Goal: Check status: Check status

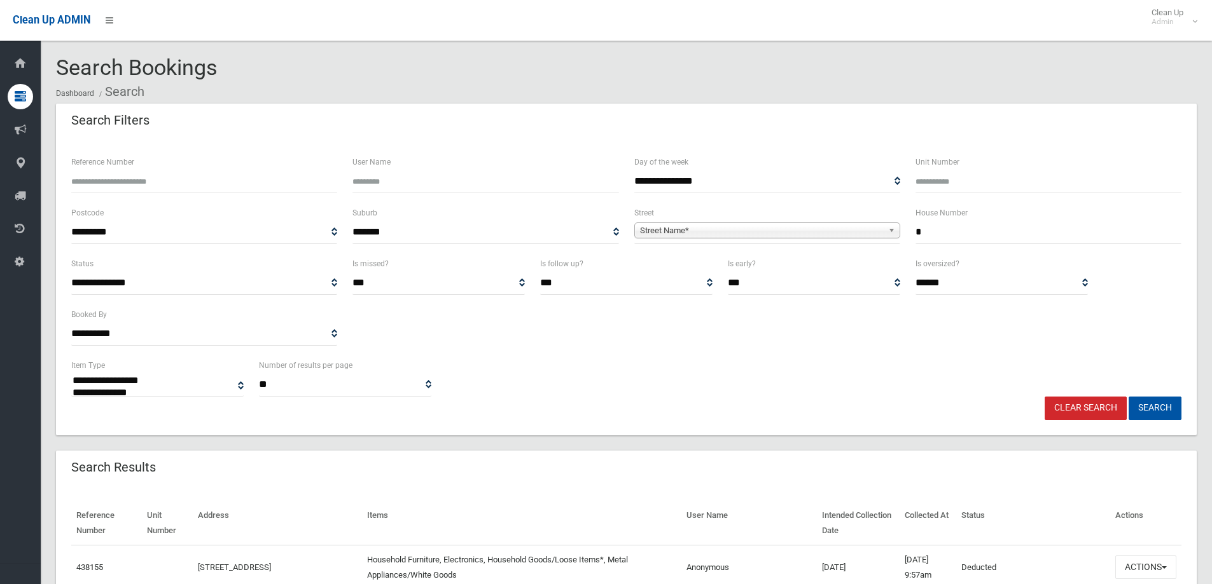
select select
type input "**"
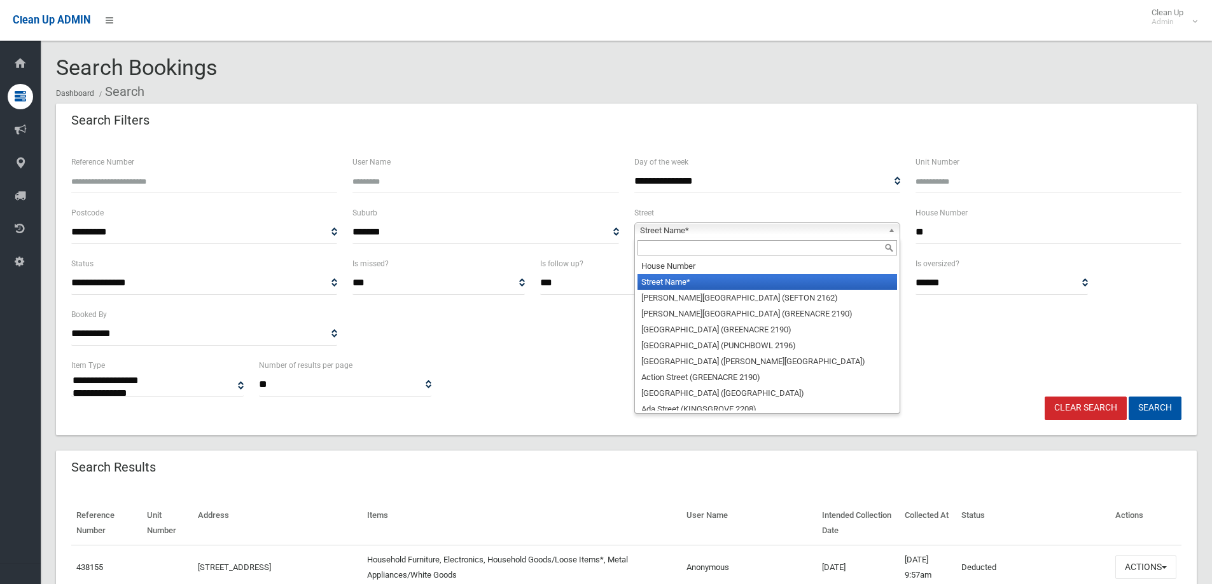
click at [890, 231] on b at bounding box center [893, 230] width 11 height 15
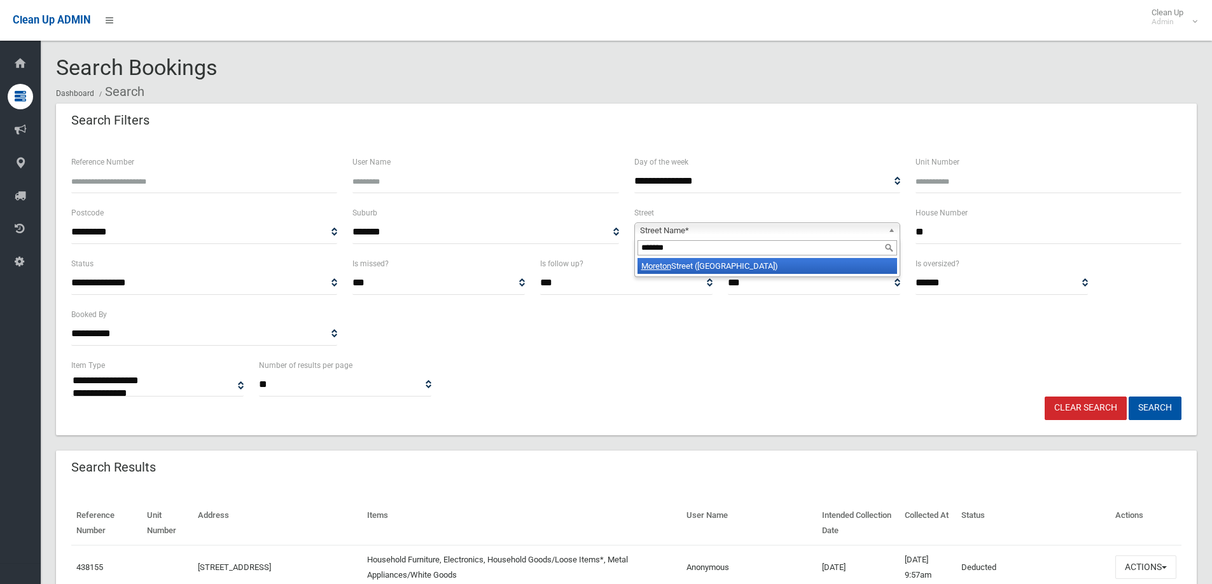
type input "*******"
click at [759, 263] on li "Moreton Street (LAKEMBA 2195)" at bounding box center [766, 266] width 259 height 16
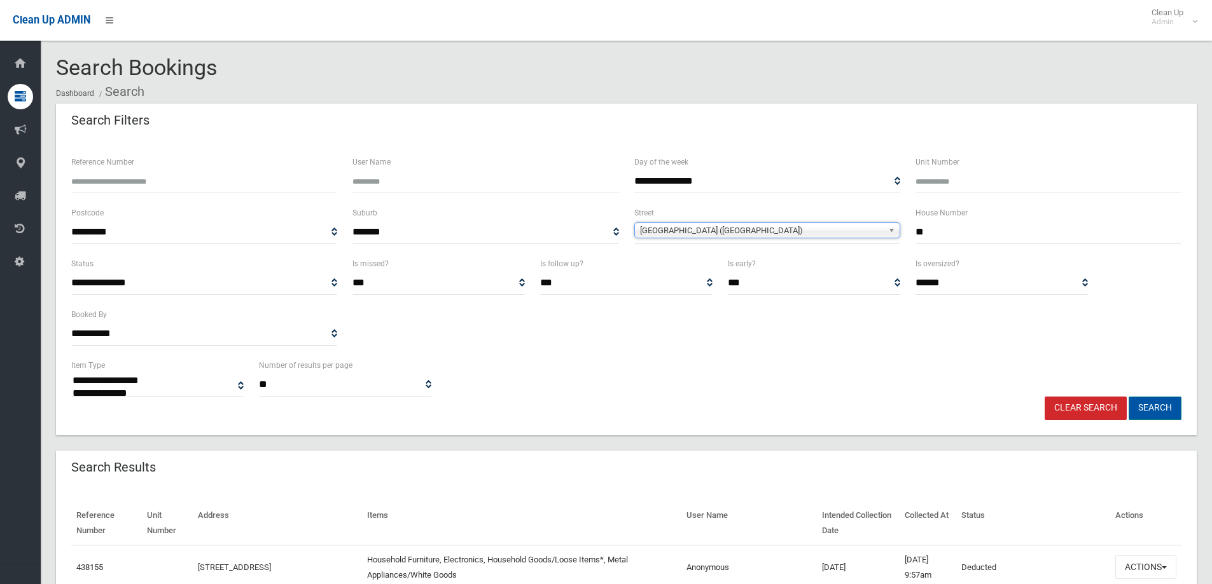
click at [1154, 408] on button "Search" at bounding box center [1154, 409] width 53 height 24
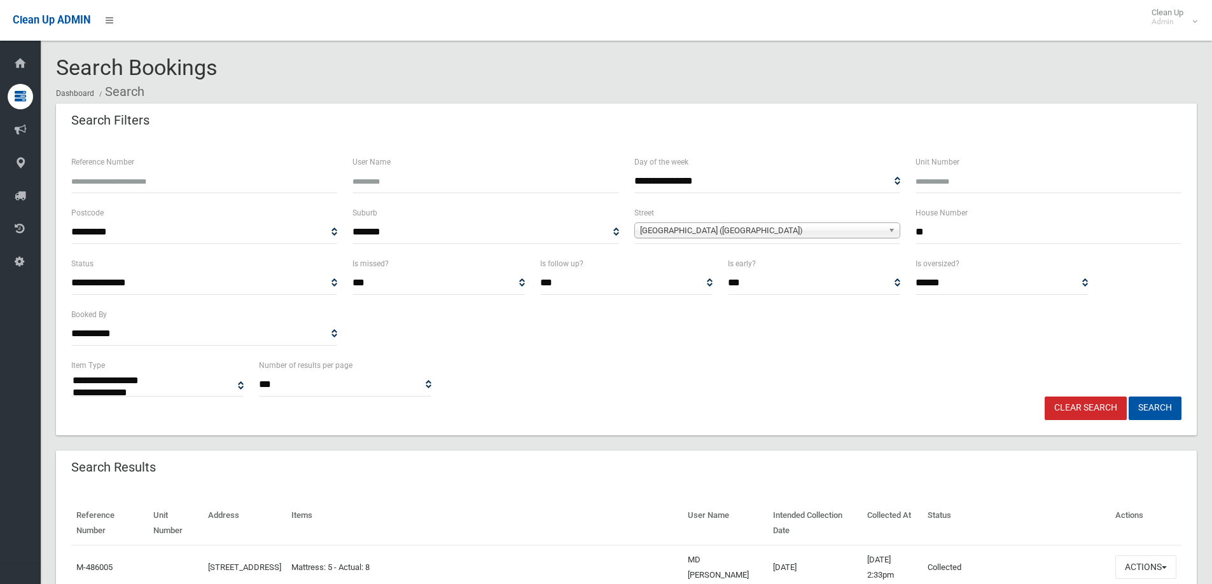
select select
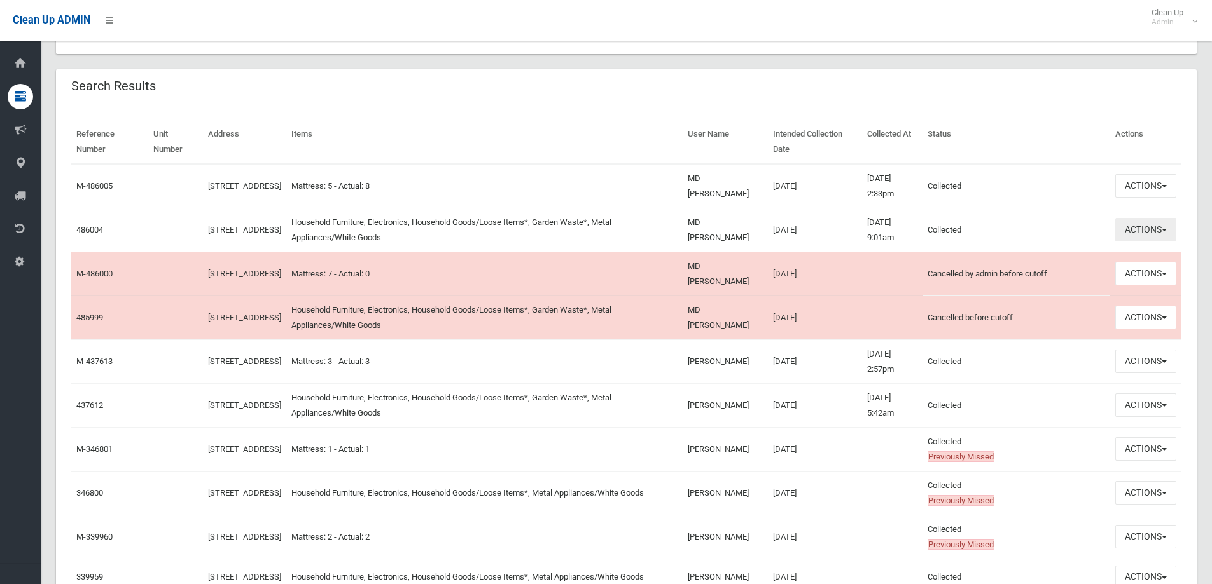
click at [1164, 230] on span "button" at bounding box center [1163, 230] width 5 height 3
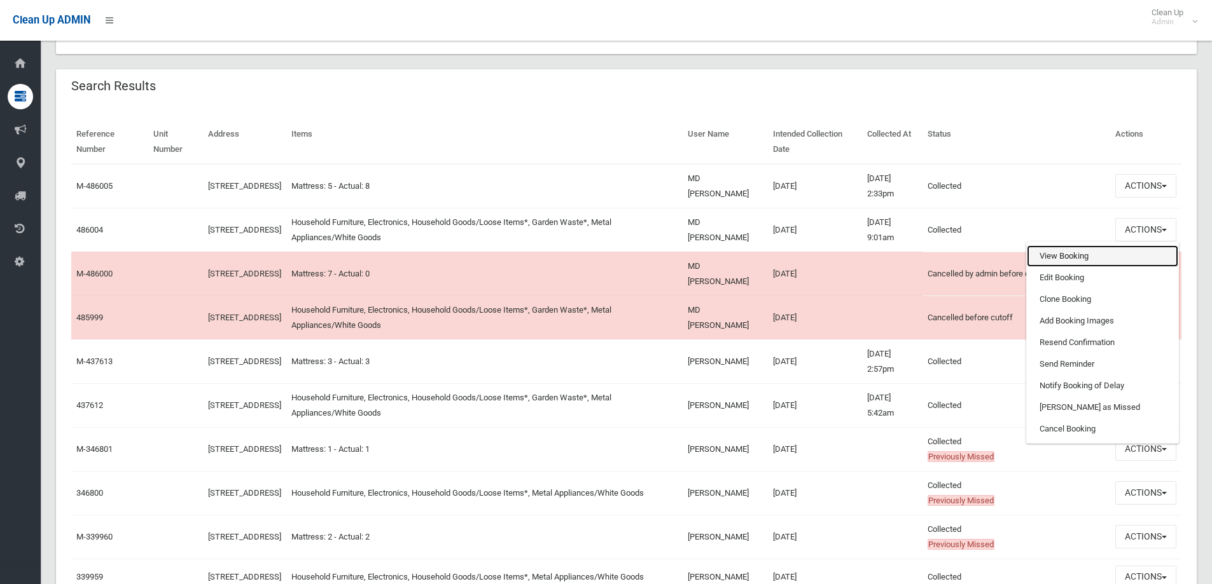
click at [1057, 252] on link "View Booking" at bounding box center [1101, 256] width 151 height 22
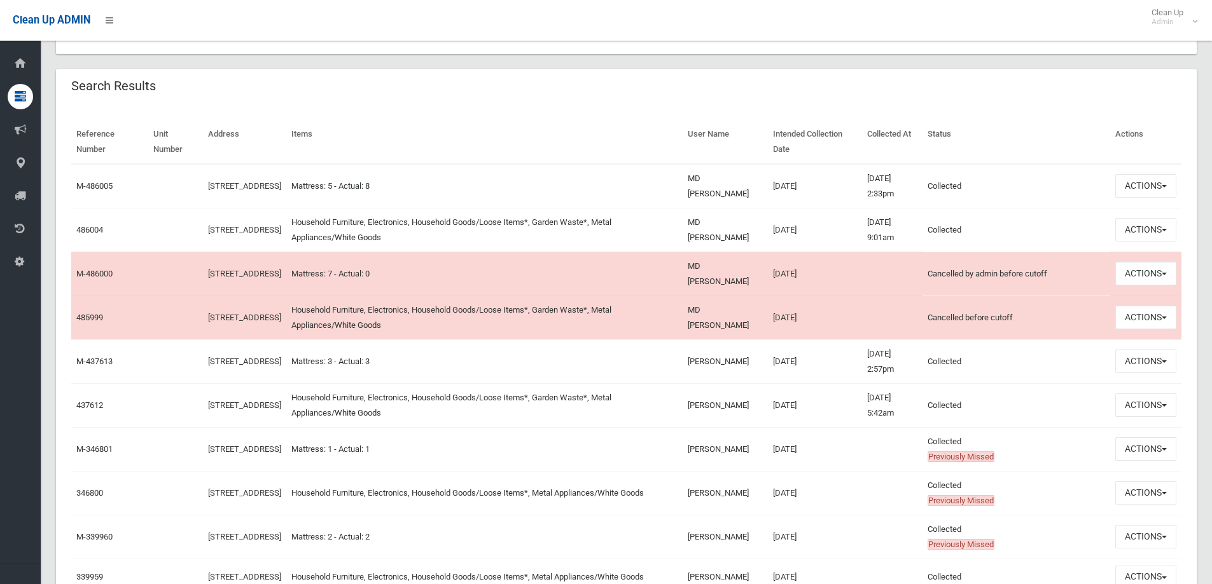
click at [651, 228] on td "Household Furniture, Electronics, Household Goods/Loose Items*, Garden Waste*, …" at bounding box center [484, 230] width 396 height 44
click at [383, 228] on td "Household Furniture, Electronics, Household Goods/Loose Items*, Garden Waste*, …" at bounding box center [484, 230] width 396 height 44
click at [1164, 183] on button "Actions" at bounding box center [1145, 186] width 61 height 24
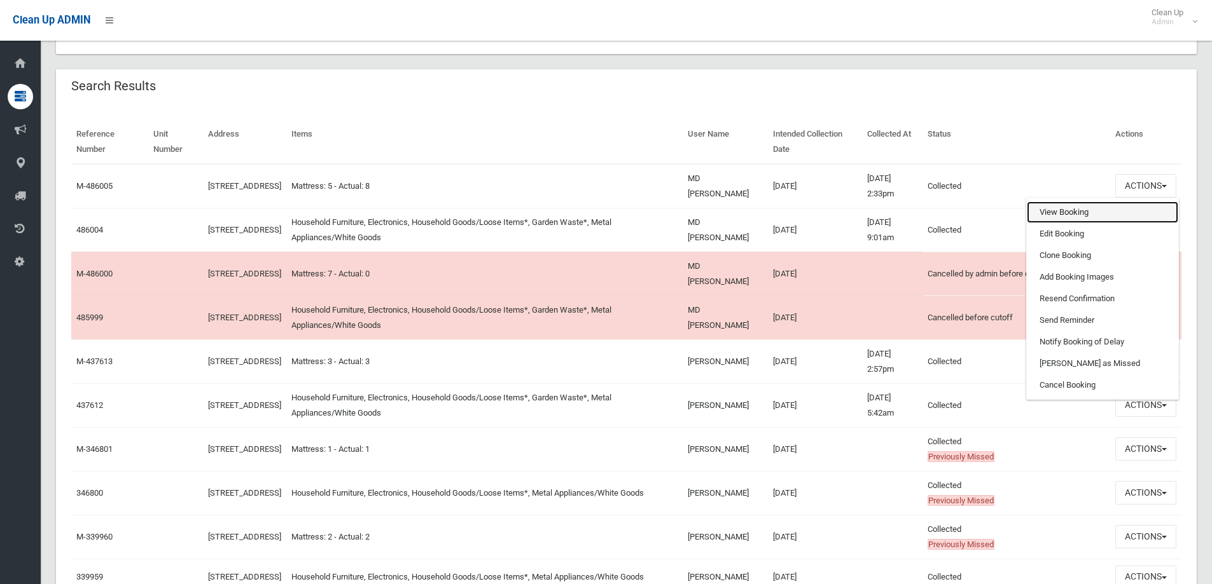
click at [1053, 213] on link "View Booking" at bounding box center [1101, 213] width 151 height 22
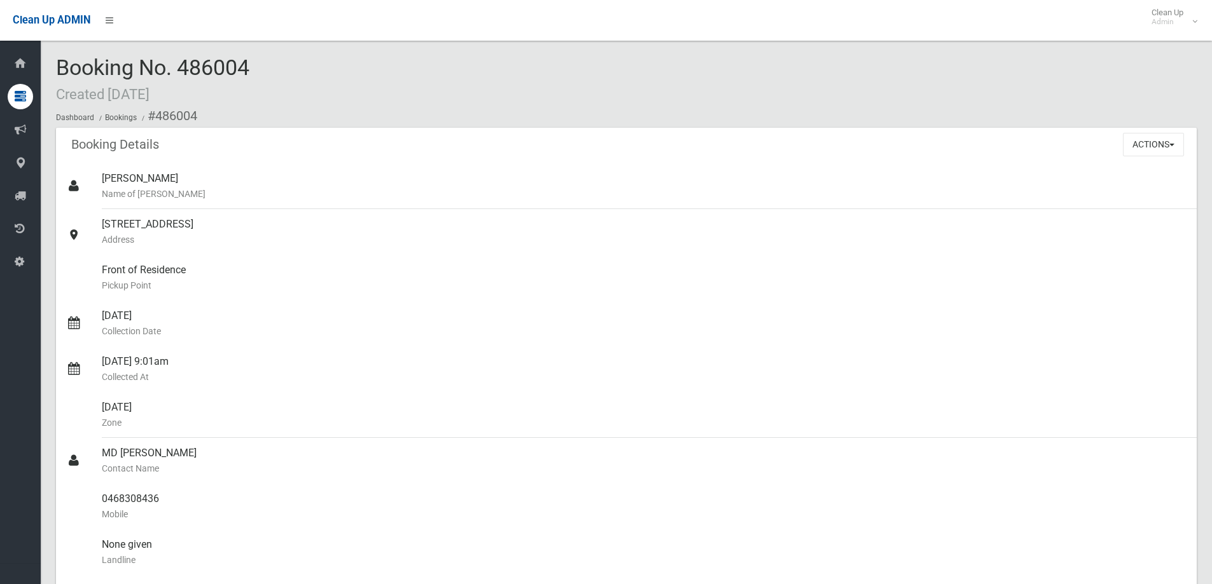
scroll to position [763, 0]
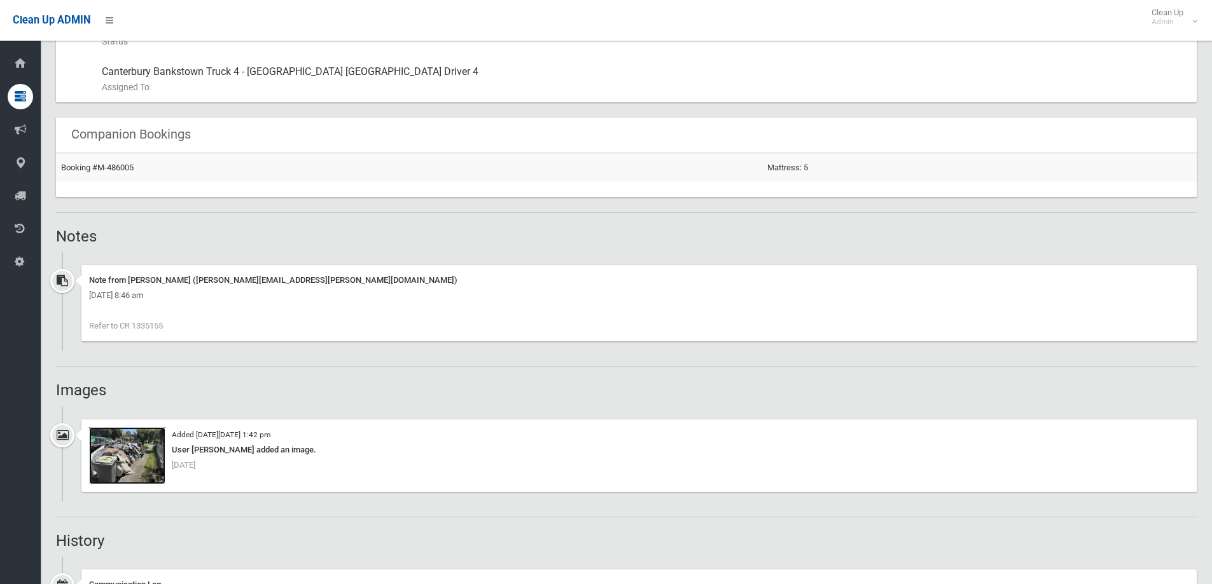
click at [136, 454] on img at bounding box center [127, 455] width 76 height 57
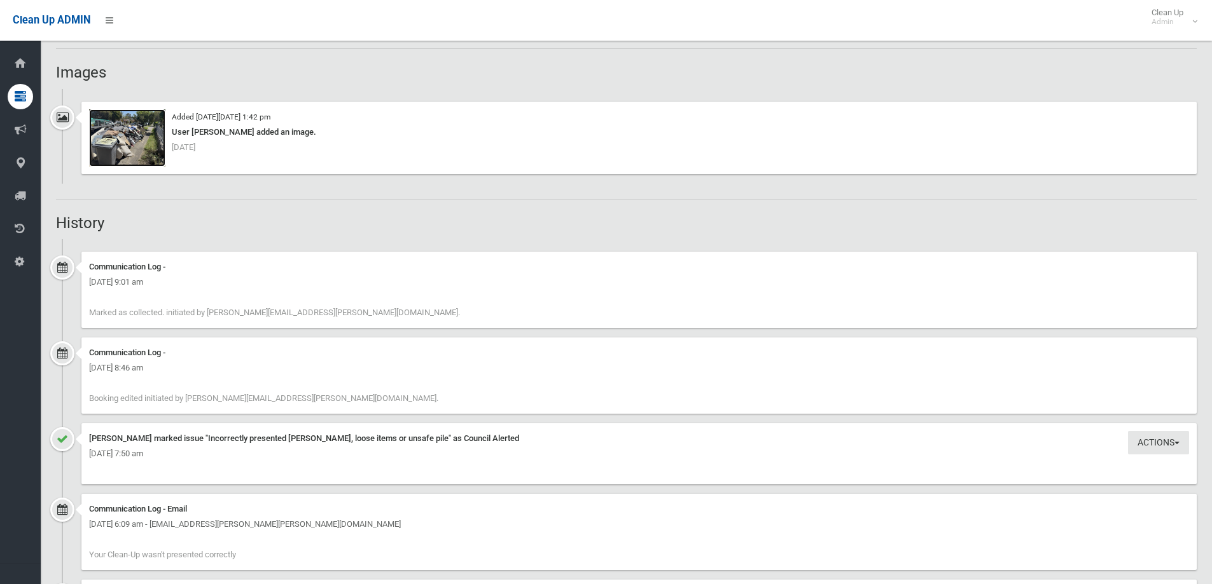
scroll to position [1463, 0]
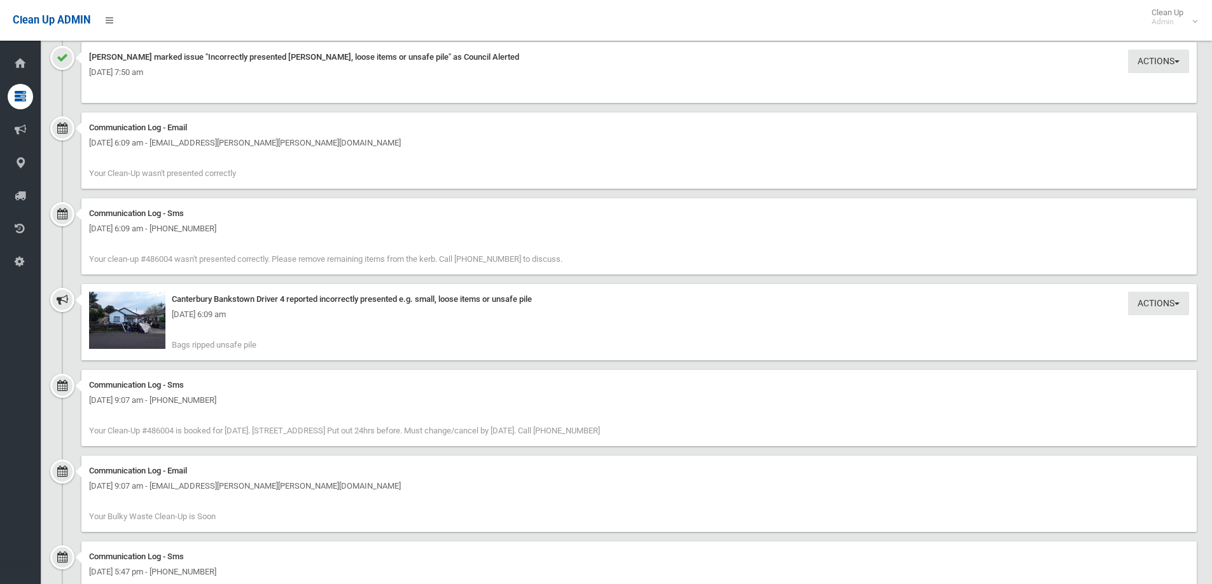
click at [134, 321] on div "Wednesday 1st October 2025 - 6:09 am" at bounding box center [639, 314] width 1100 height 15
click at [123, 320] on div "Wednesday 1st October 2025 - 6:09 am" at bounding box center [639, 314] width 1100 height 15
click at [327, 300] on div "Canterbury Bankstown Driver 4 reported incorrectly presented e.g. small, loose …" at bounding box center [639, 299] width 1100 height 15
click at [141, 338] on img at bounding box center [127, 320] width 76 height 57
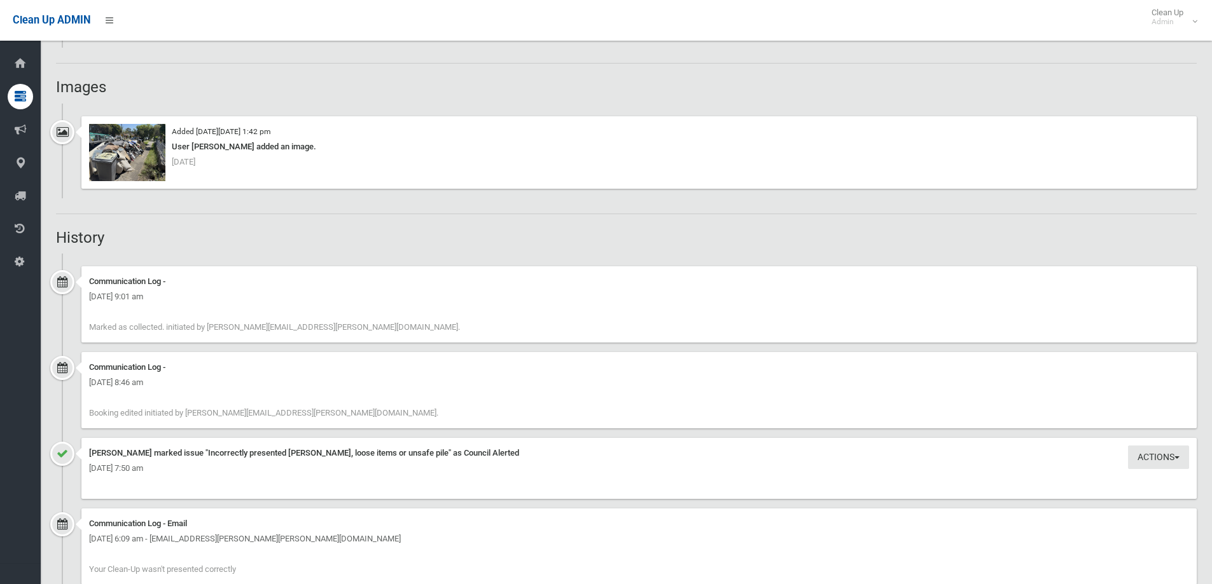
scroll to position [852, 0]
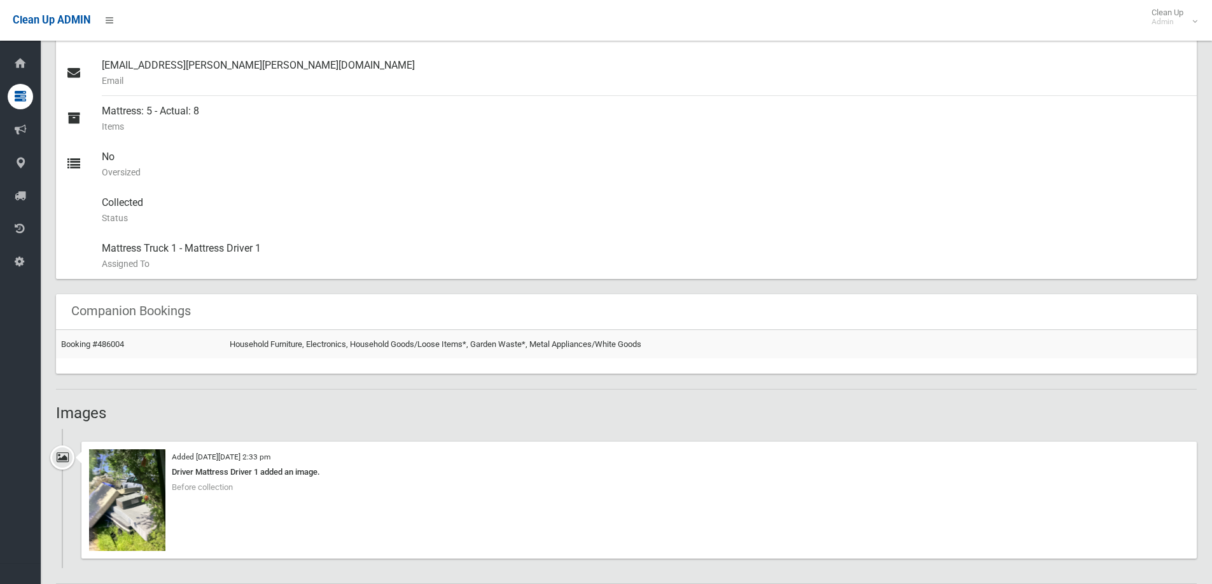
scroll to position [700, 0]
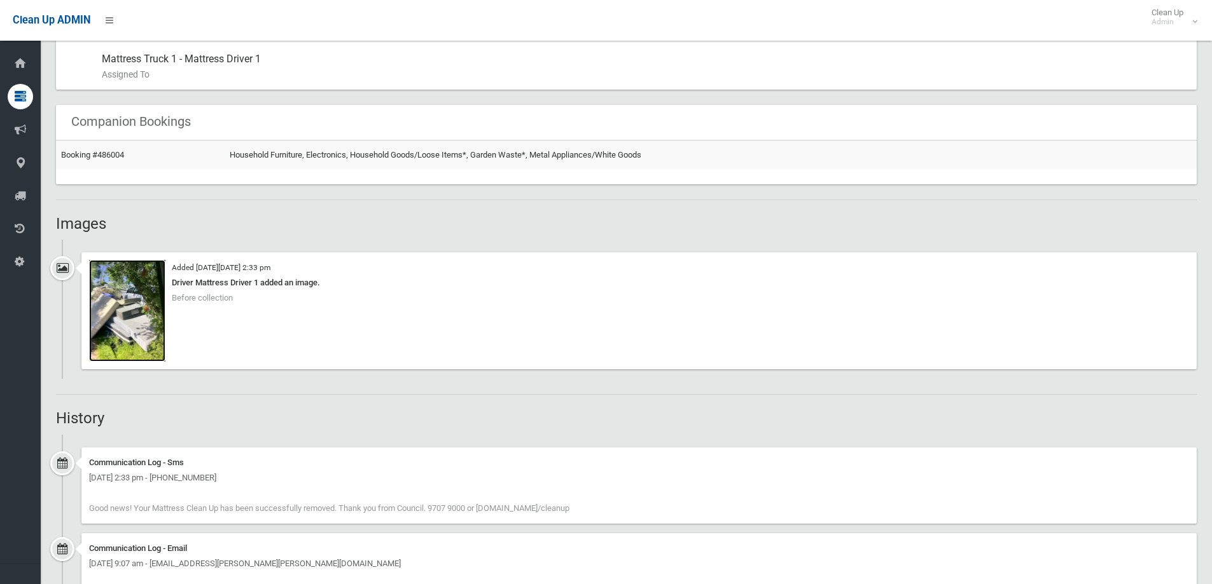
click at [113, 309] on img at bounding box center [127, 311] width 76 height 102
